Goal: Information Seeking & Learning: Learn about a topic

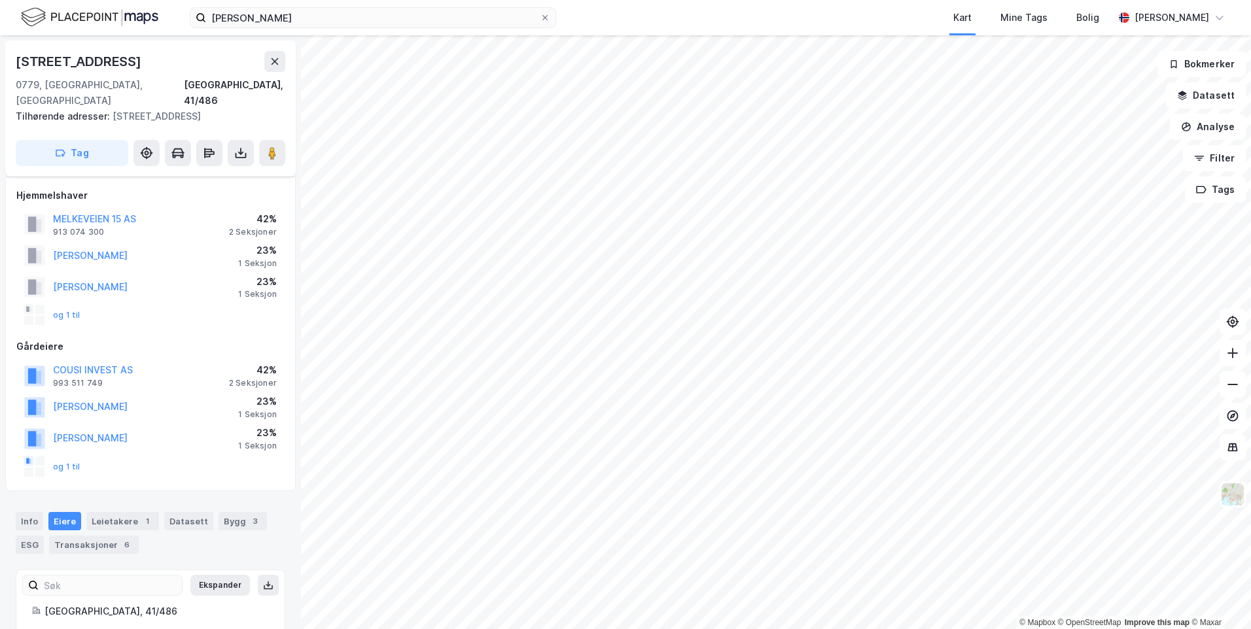
scroll to position [254, 0]
